Goal: Information Seeking & Learning: Find specific page/section

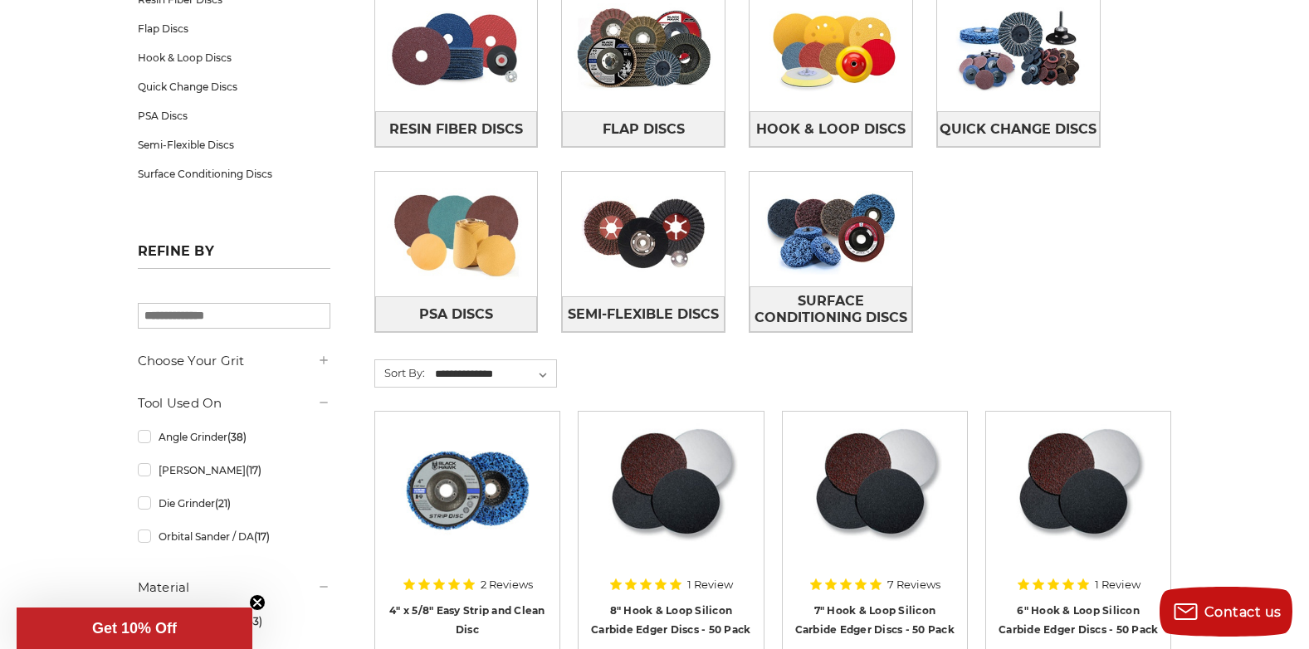
scroll to position [332, 0]
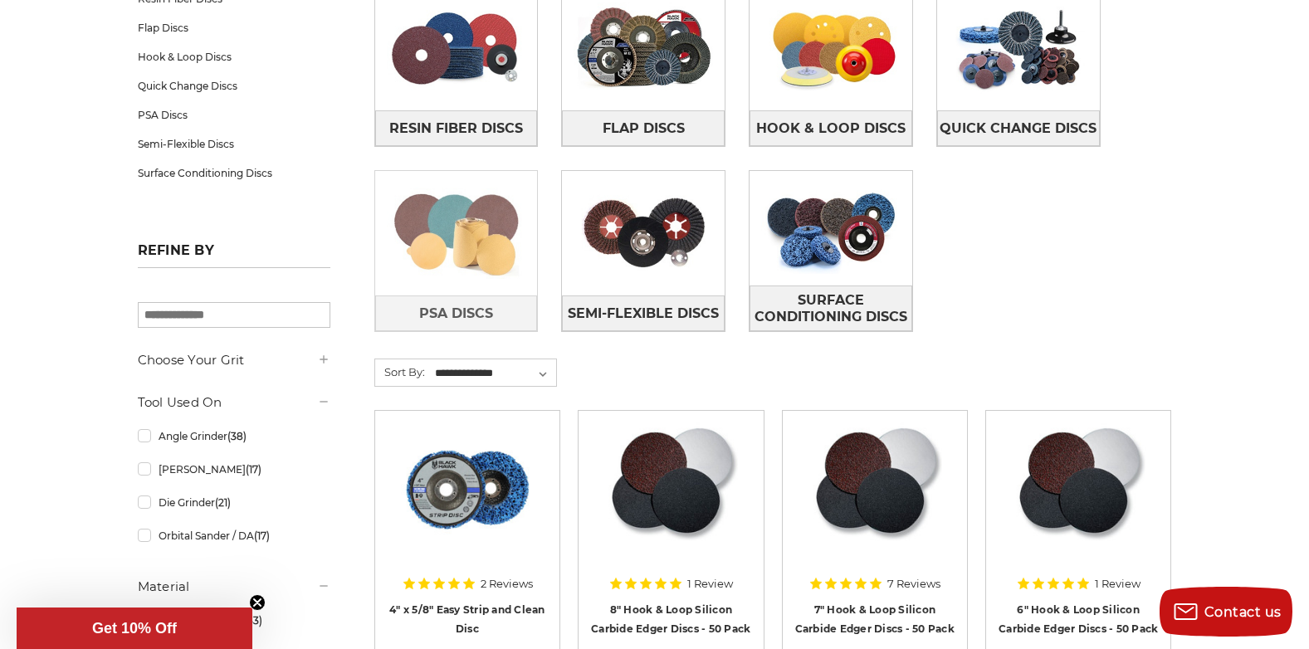
click at [471, 286] on img at bounding box center [456, 233] width 163 height 115
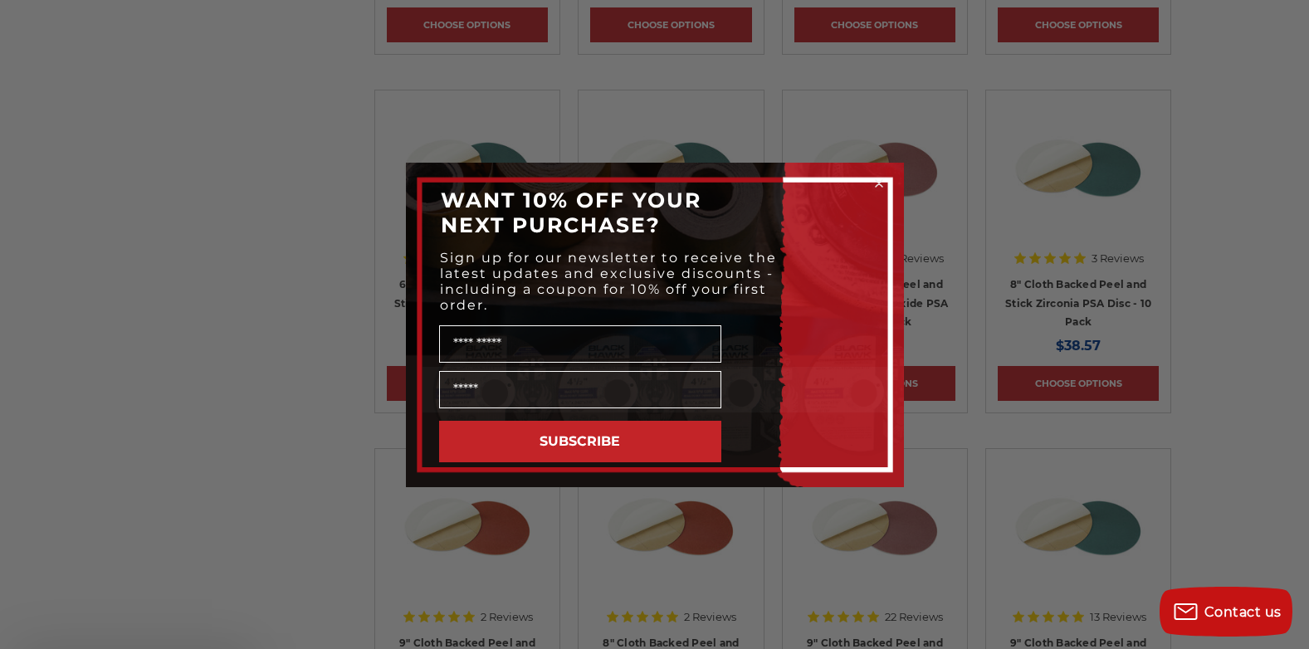
scroll to position [1328, 0]
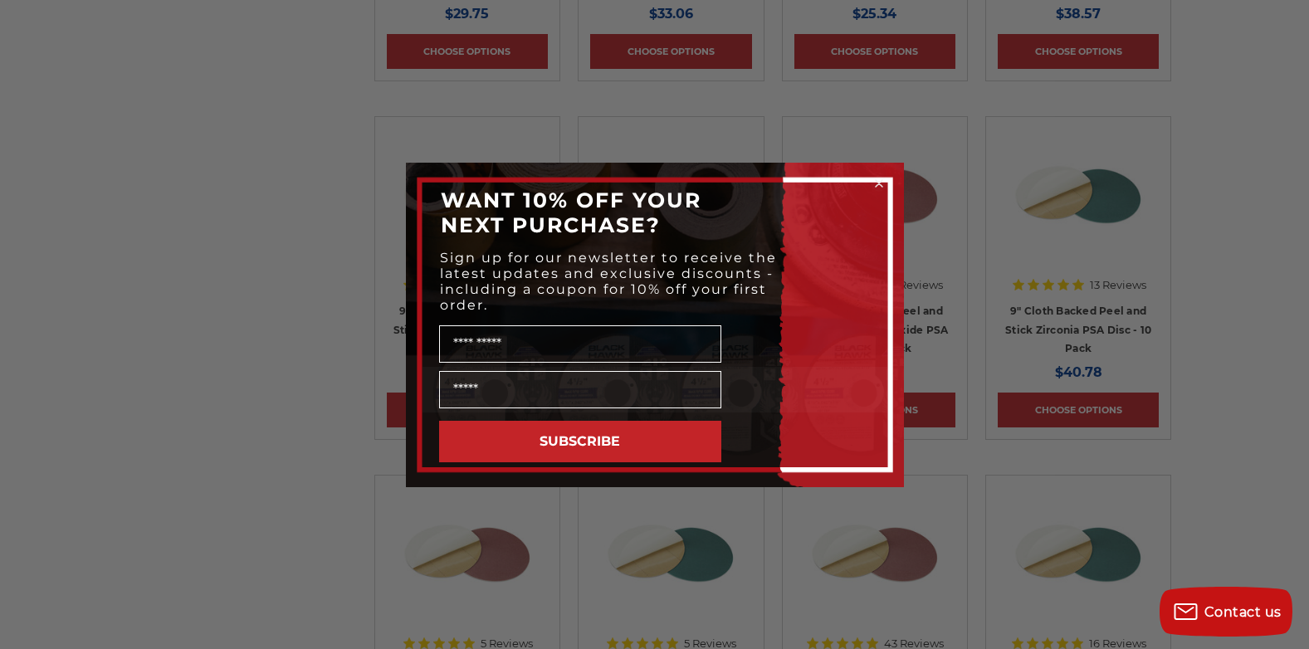
click at [880, 180] on circle "Close dialog" at bounding box center [879, 183] width 16 height 16
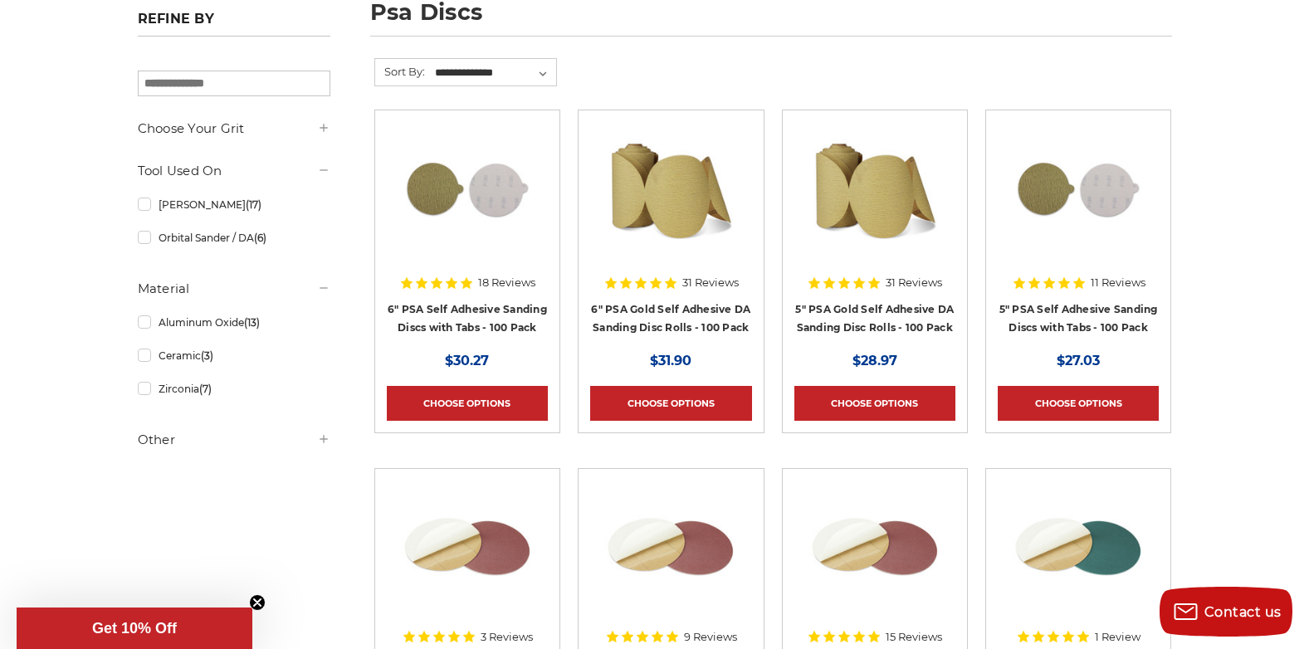
scroll to position [0, 0]
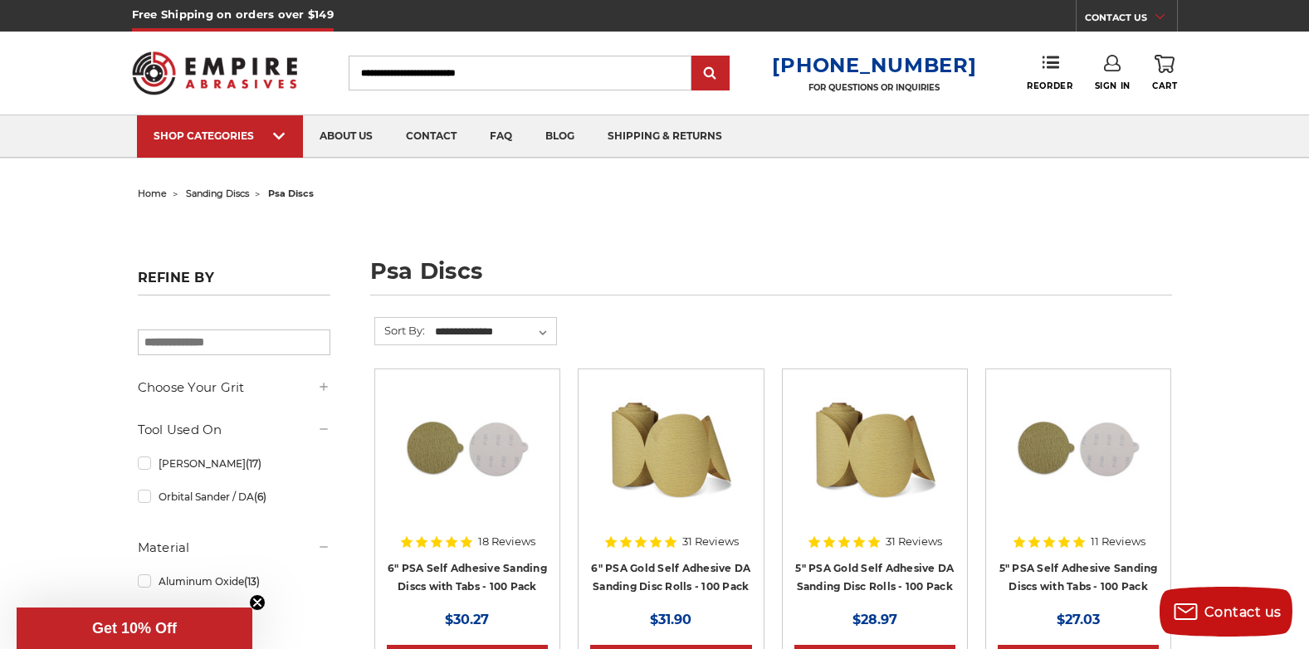
click at [37, 76] on header "Free Shipping on orders over $149 CONTACT US Monday - Friday (excluding holiday…" at bounding box center [654, 79] width 1309 height 159
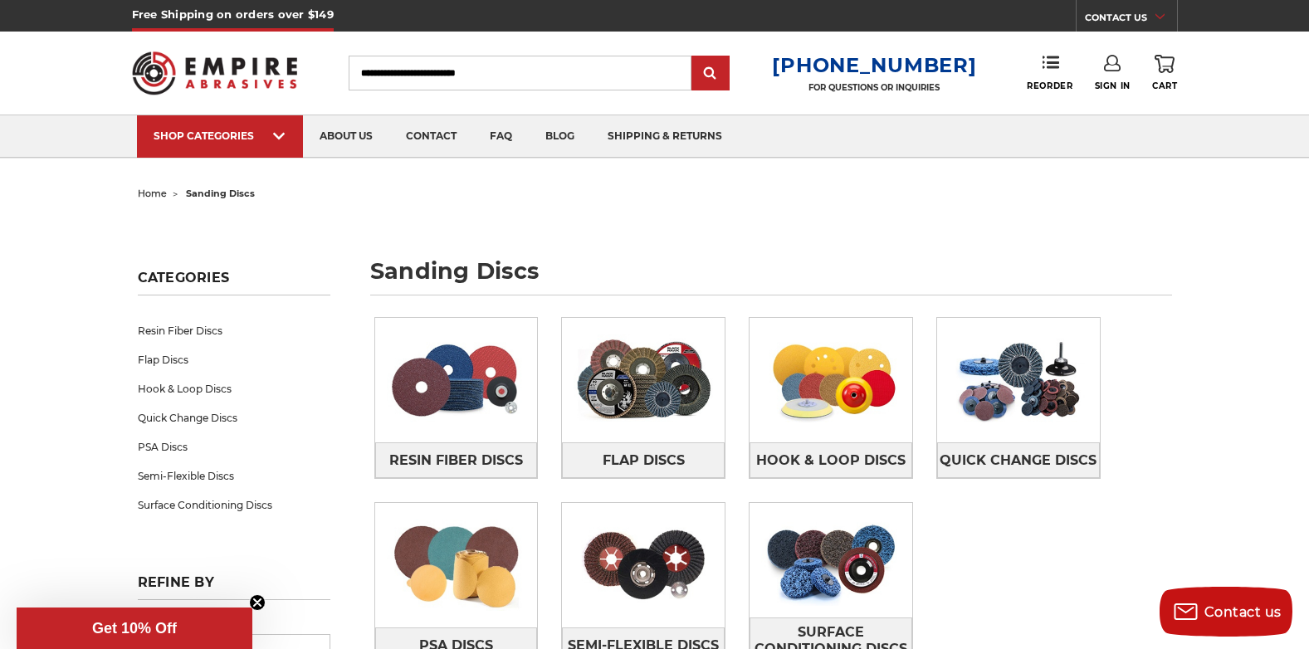
drag, startPoint x: 516, startPoint y: 75, endPoint x: 240, endPoint y: 56, distance: 277.0
click at [241, 56] on div "Toggle menu Menu Search 1-800-816-3824 FOR QUESTIONS OR INQUIRIES Phone Reorder…" at bounding box center [655, 73] width 1046 height 83
drag, startPoint x: 383, startPoint y: 68, endPoint x: 390, endPoint y: 75, distance: 9.4
click at [386, 71] on input "Search" at bounding box center [520, 73] width 343 height 35
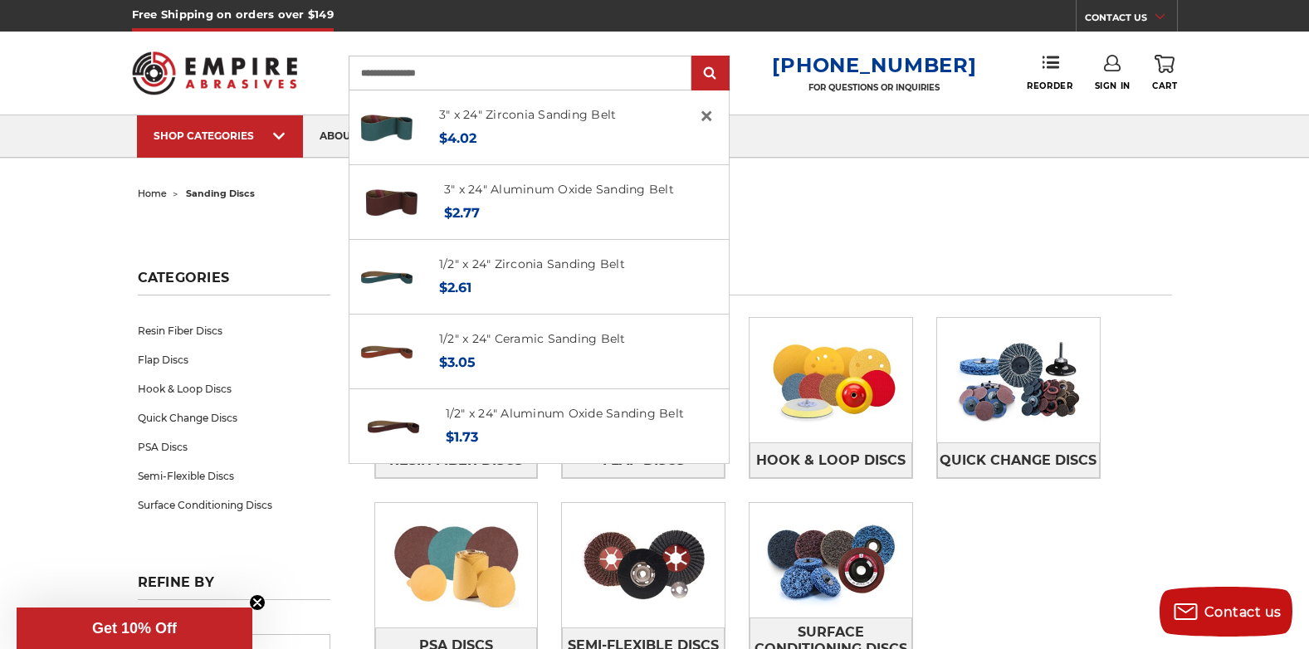
type input "**********"
click at [694, 57] on input "submit" at bounding box center [710, 73] width 33 height 33
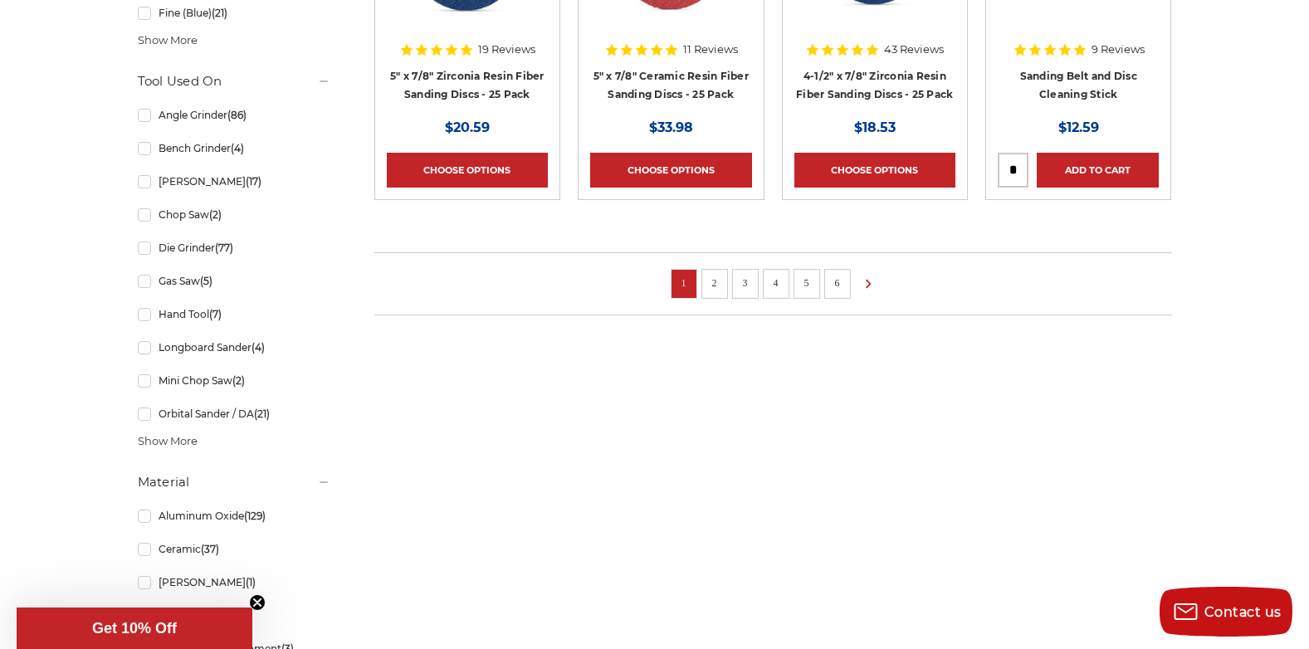
scroll to position [1328, 0]
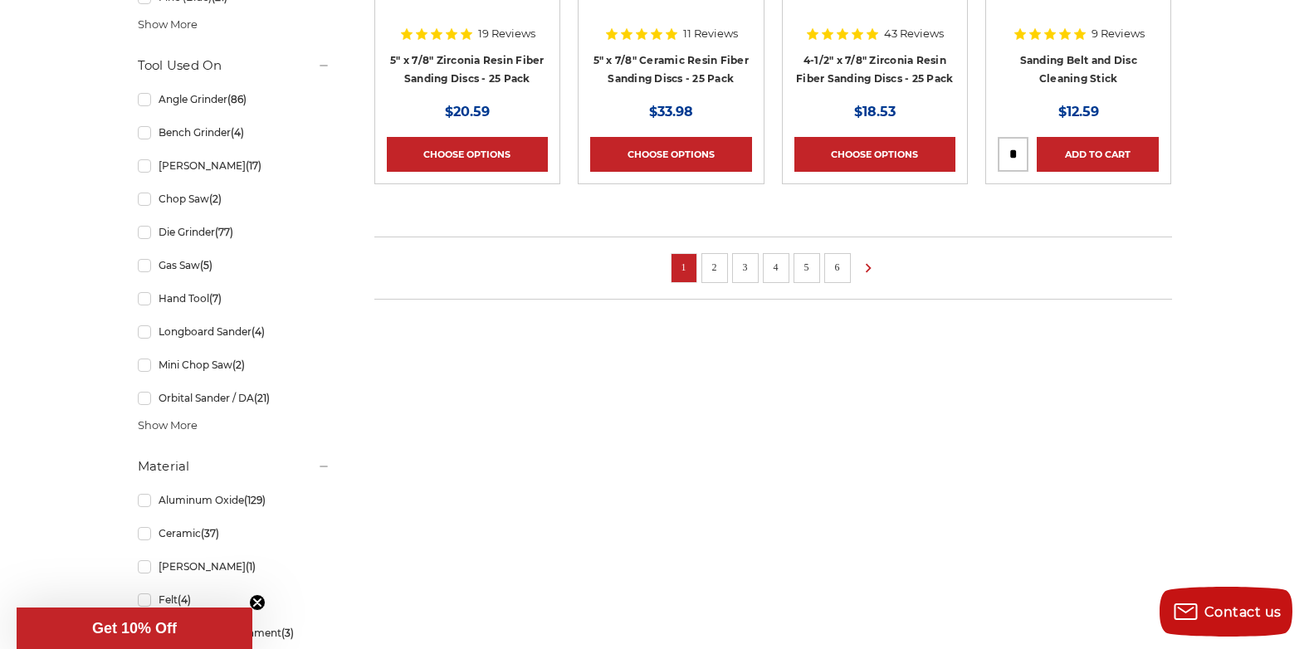
click at [721, 266] on link "2" at bounding box center [714, 267] width 17 height 18
